Goal: Check status: Check status

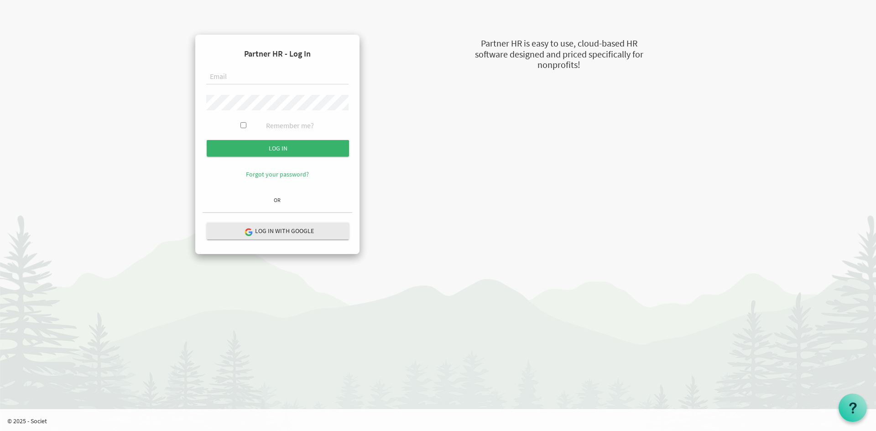
click at [245, 82] on input "text" at bounding box center [277, 77] width 142 height 16
type input "[EMAIL_ADDRESS][DOMAIN_NAME]"
click at [207, 140] on input "Log in" at bounding box center [278, 148] width 142 height 16
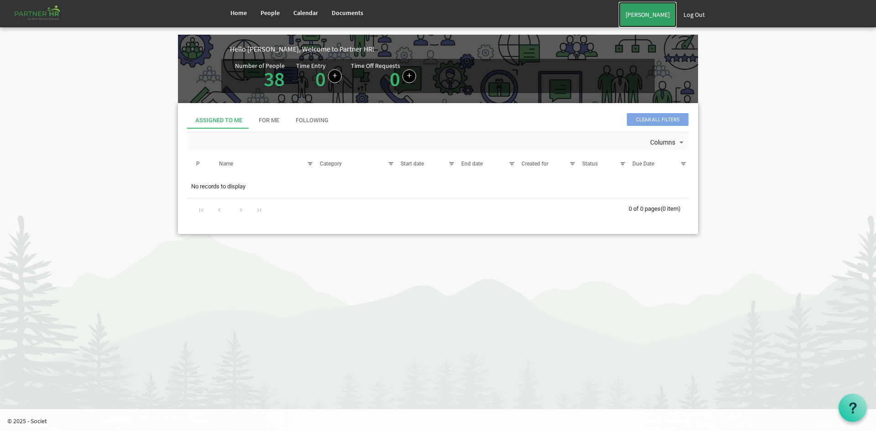
click at [652, 10] on link "[PERSON_NAME]" at bounding box center [648, 15] width 58 height 26
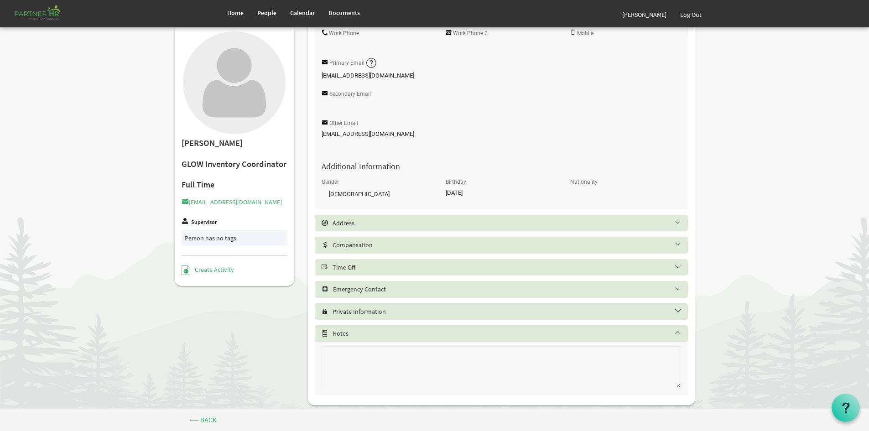
scroll to position [182, 0]
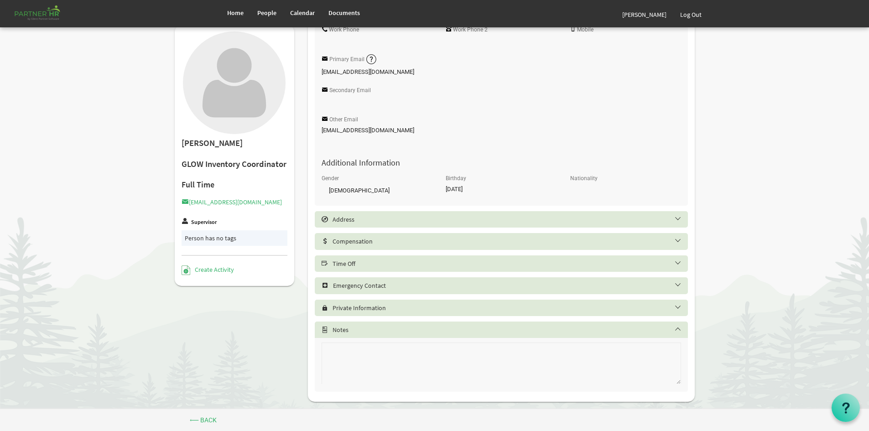
click at [395, 265] on h5 "Time Off" at bounding box center [508, 263] width 373 height 7
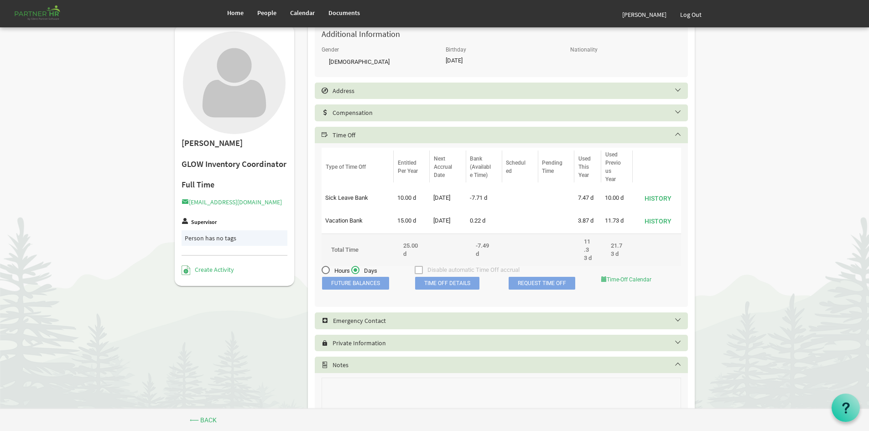
scroll to position [319, 0]
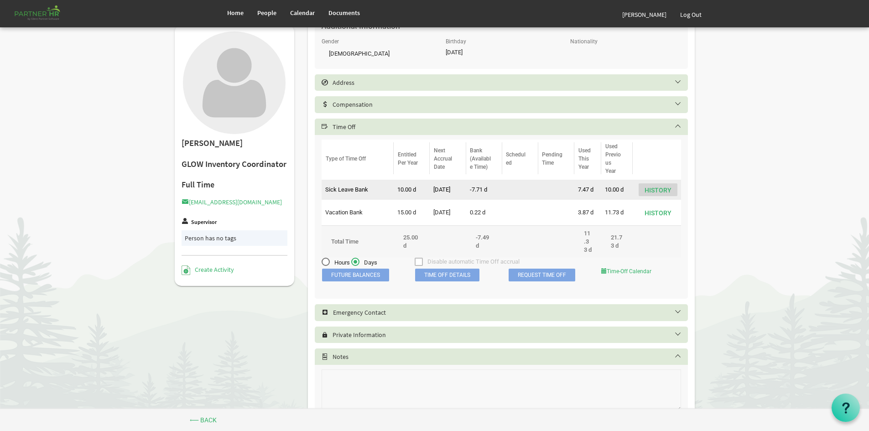
click at [657, 188] on button "History" at bounding box center [658, 189] width 39 height 13
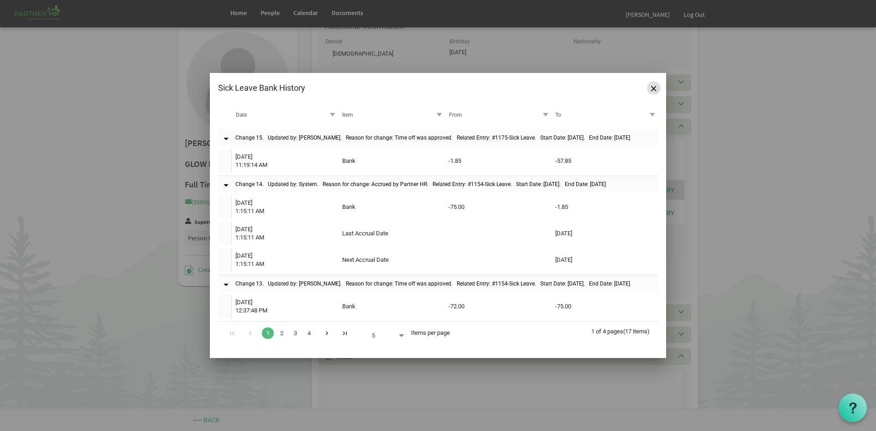
click at [656, 84] on button "Close" at bounding box center [654, 88] width 14 height 14
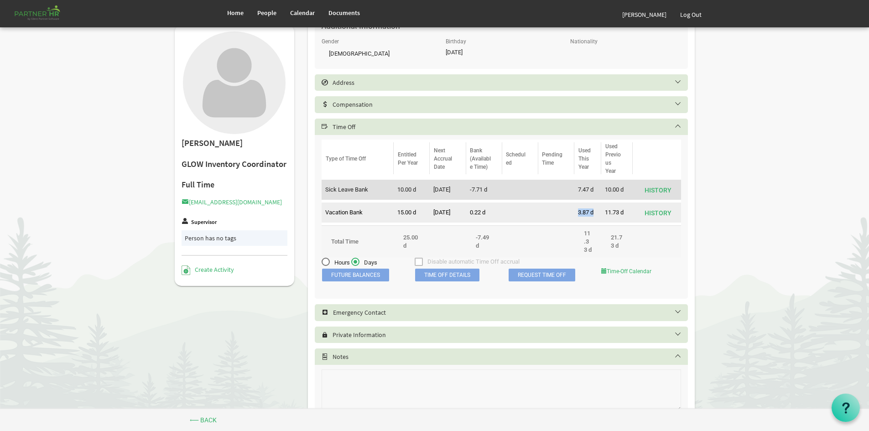
drag, startPoint x: 575, startPoint y: 216, endPoint x: 596, endPoint y: 219, distance: 20.7
click at [596, 219] on td "3.87 d" at bounding box center [587, 213] width 27 height 20
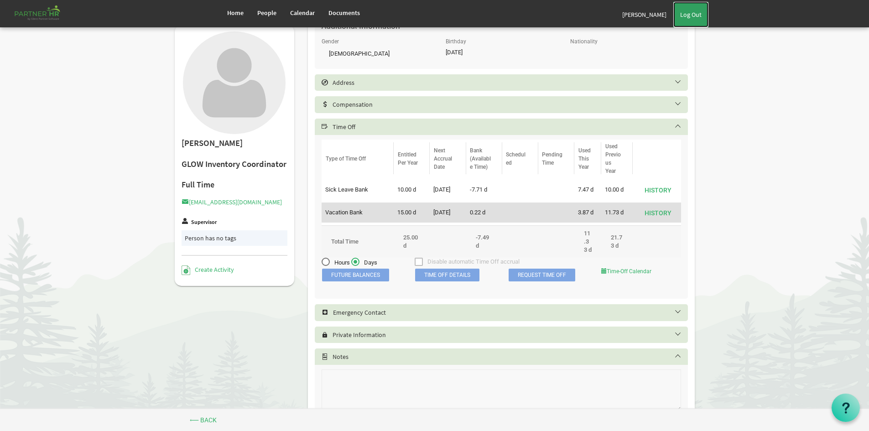
click at [697, 7] on link "Log Out" at bounding box center [690, 15] width 35 height 26
